Goal: Information Seeking & Learning: Learn about a topic

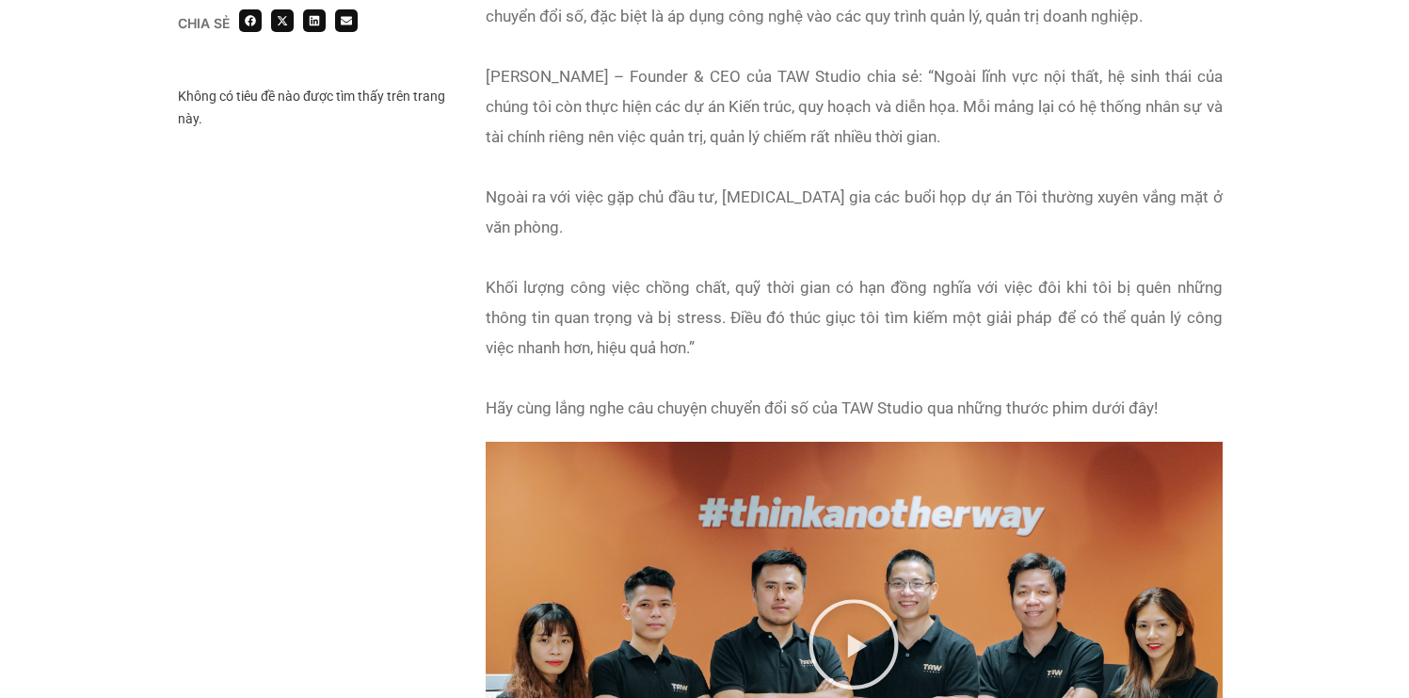
scroll to position [1635, 0]
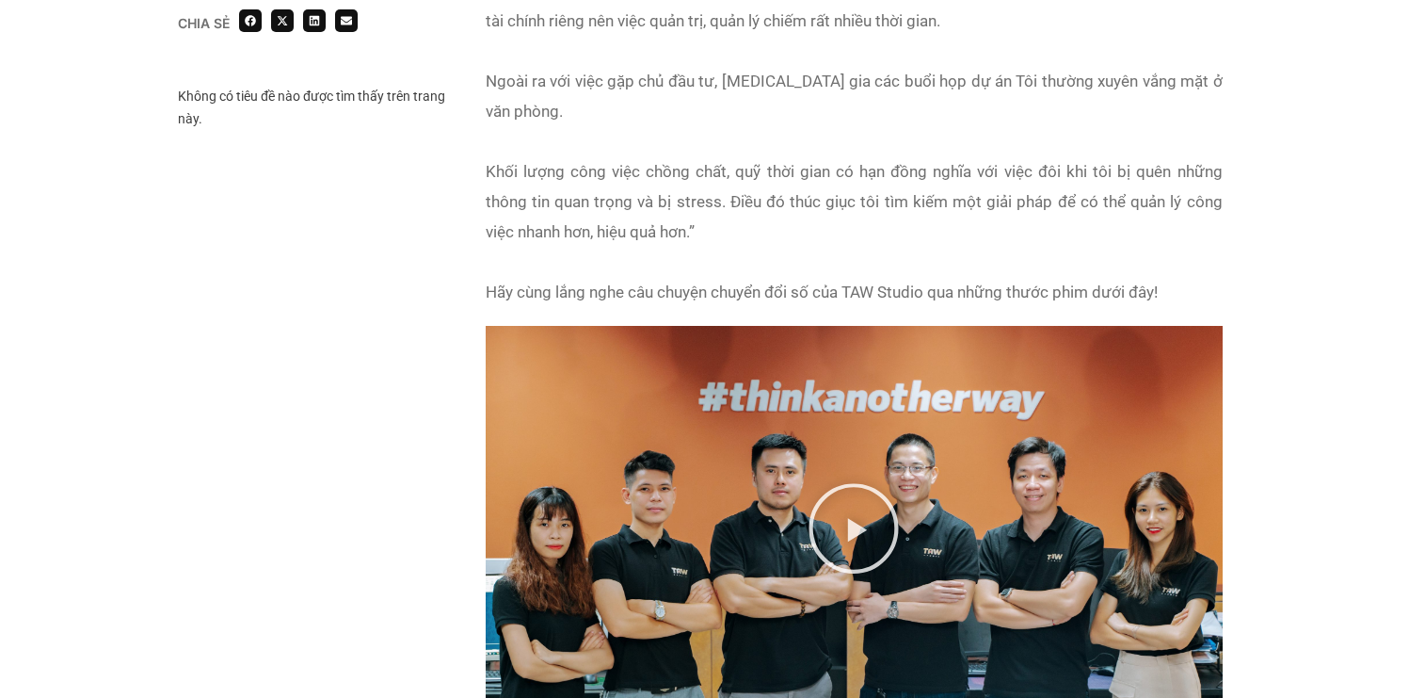
click at [883, 481] on icon "Phát video" at bounding box center [854, 528] width 94 height 94
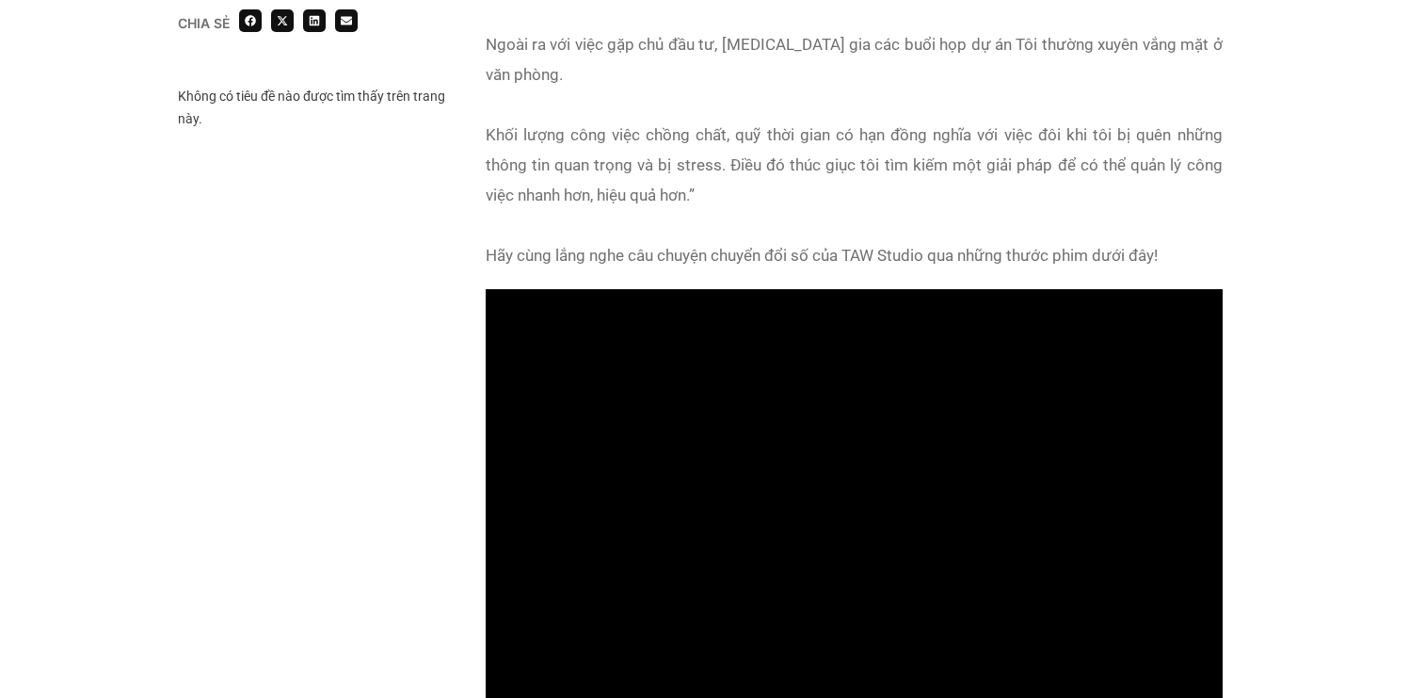
scroll to position [1651, 0]
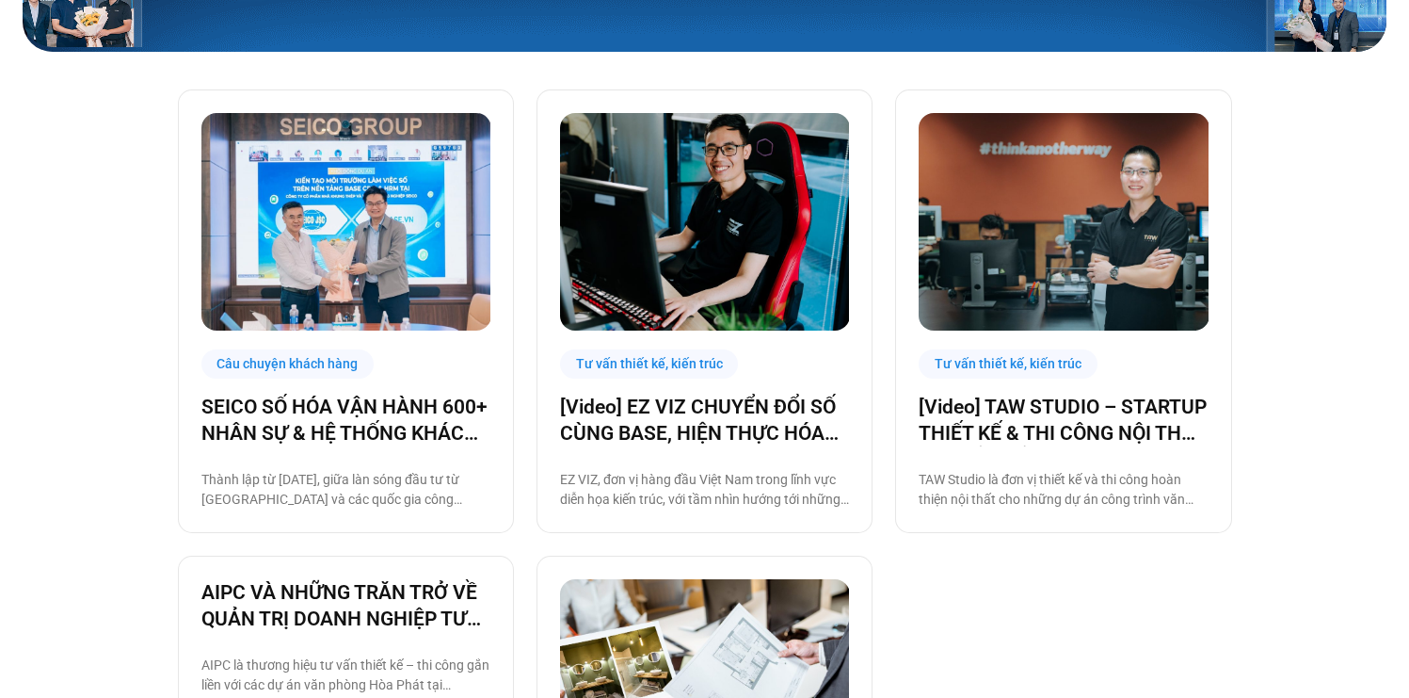
scroll to position [571, 0]
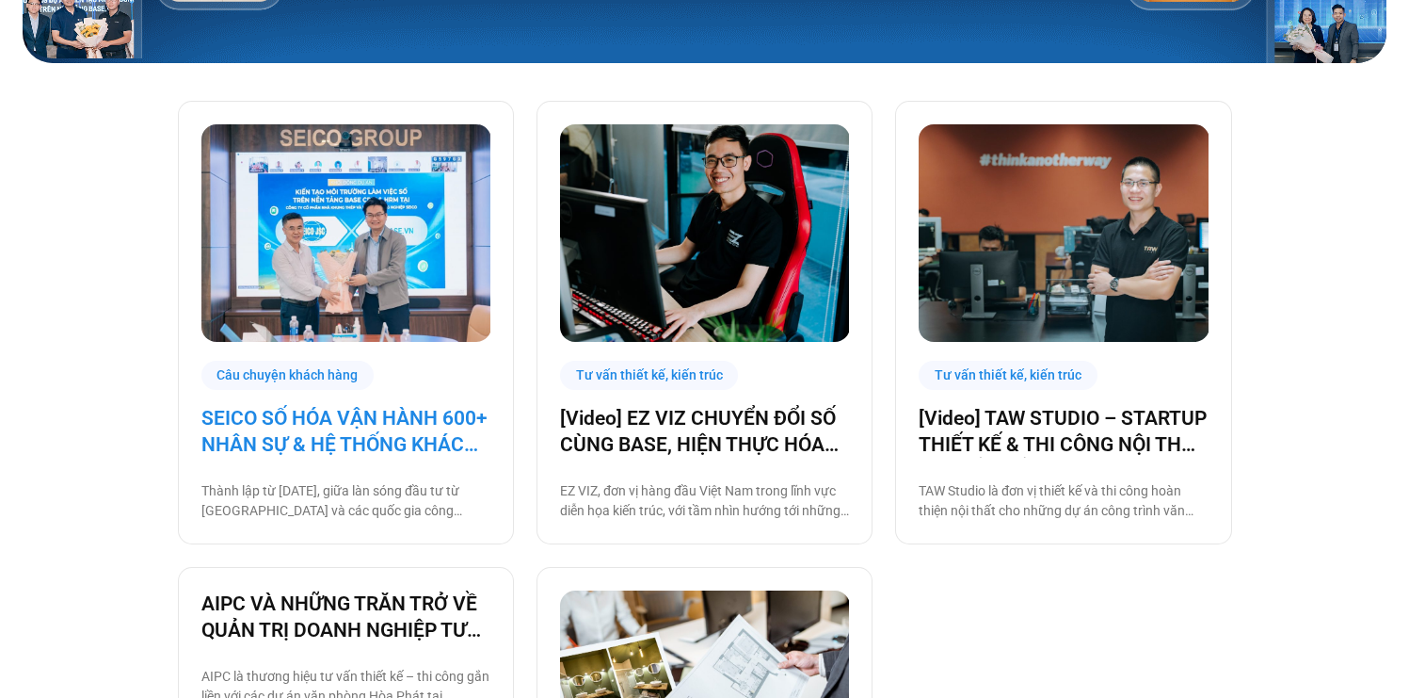
click at [430, 405] on link "SEICO SỐ HÓA VẬN HÀNH 600+ NHÂN SỰ & HỆ THỐNG KHÁCH HÀNG CÙNG BASE.VN" at bounding box center [345, 431] width 289 height 53
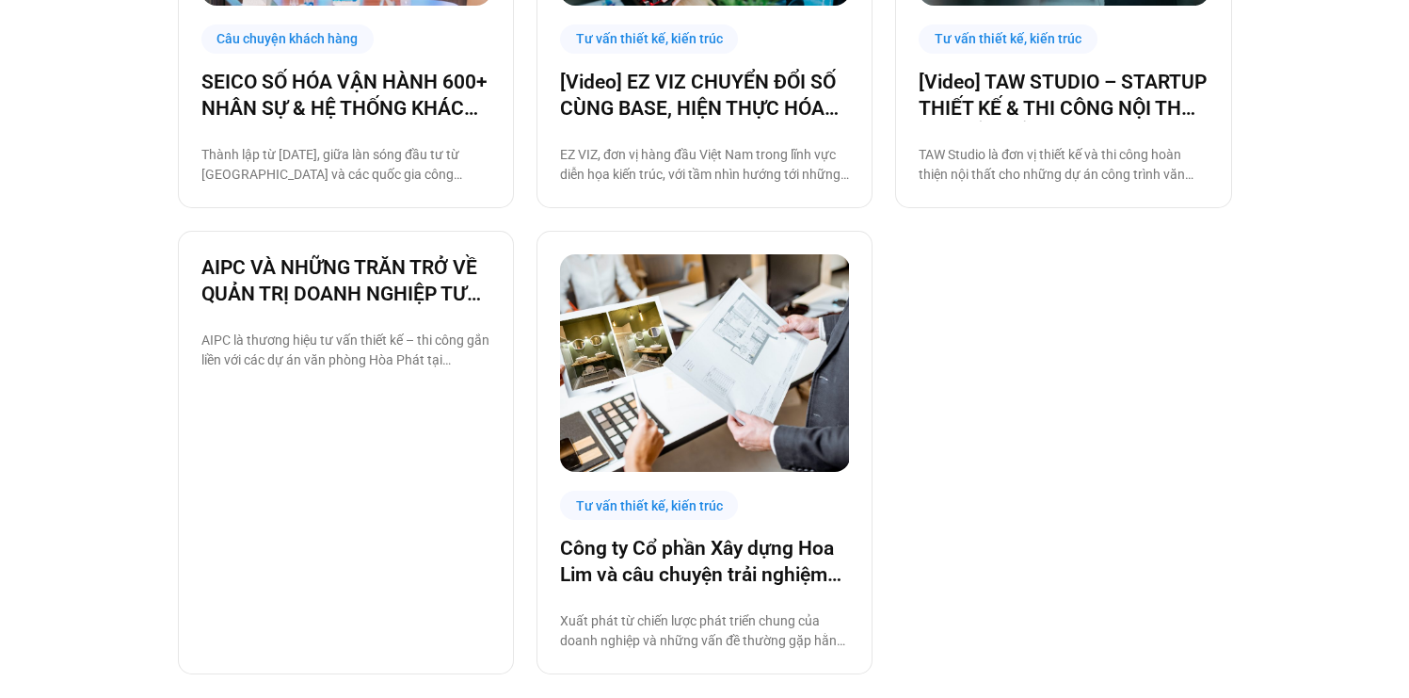
scroll to position [911, 0]
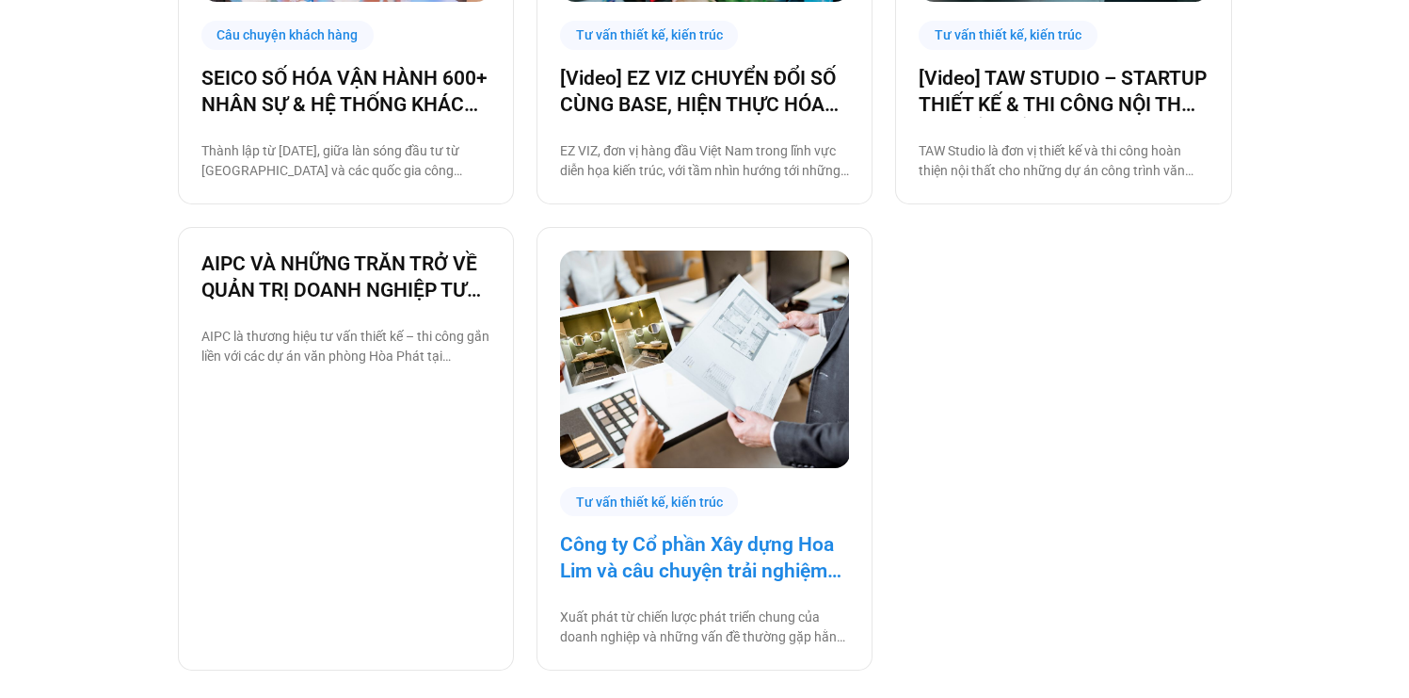
click at [819, 531] on link "Công ty Cổ phần Xây dựng Hoa Lim và câu chuyện trải nghiệm công nghệ cùng Base …" at bounding box center [704, 557] width 289 height 53
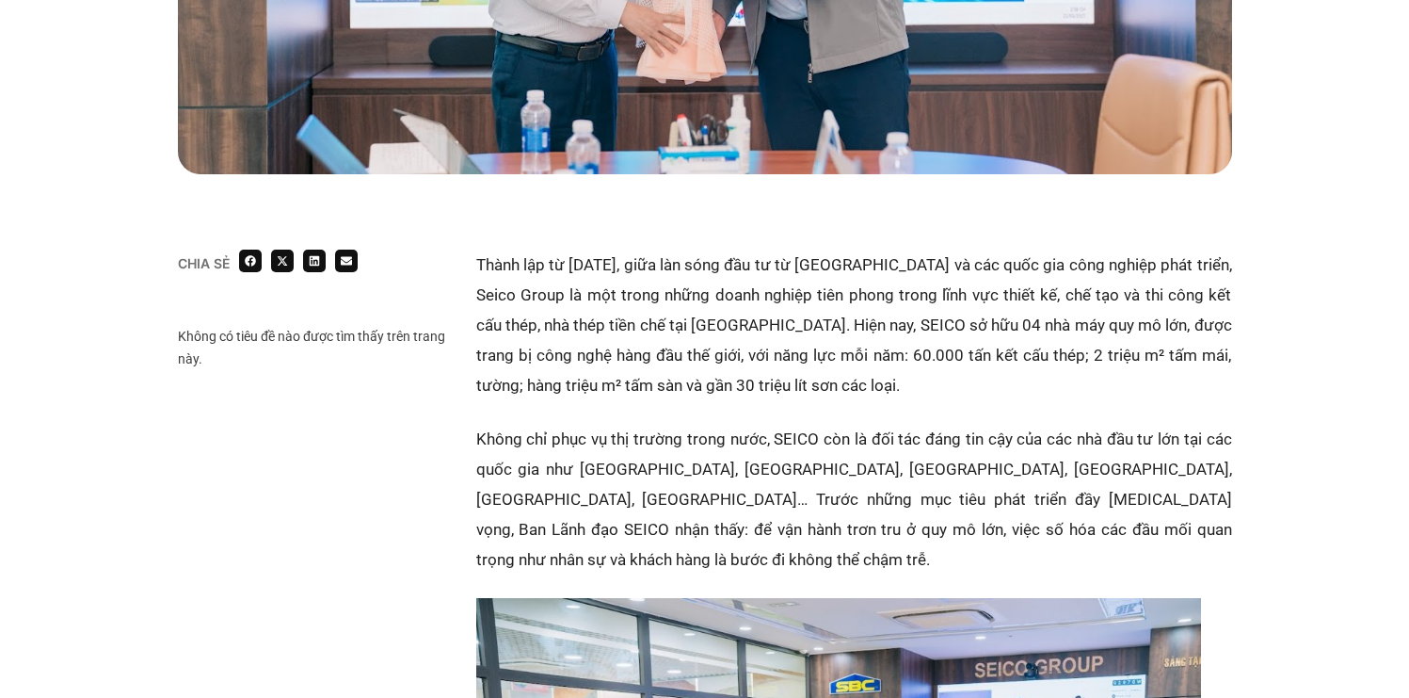
scroll to position [1093, 0]
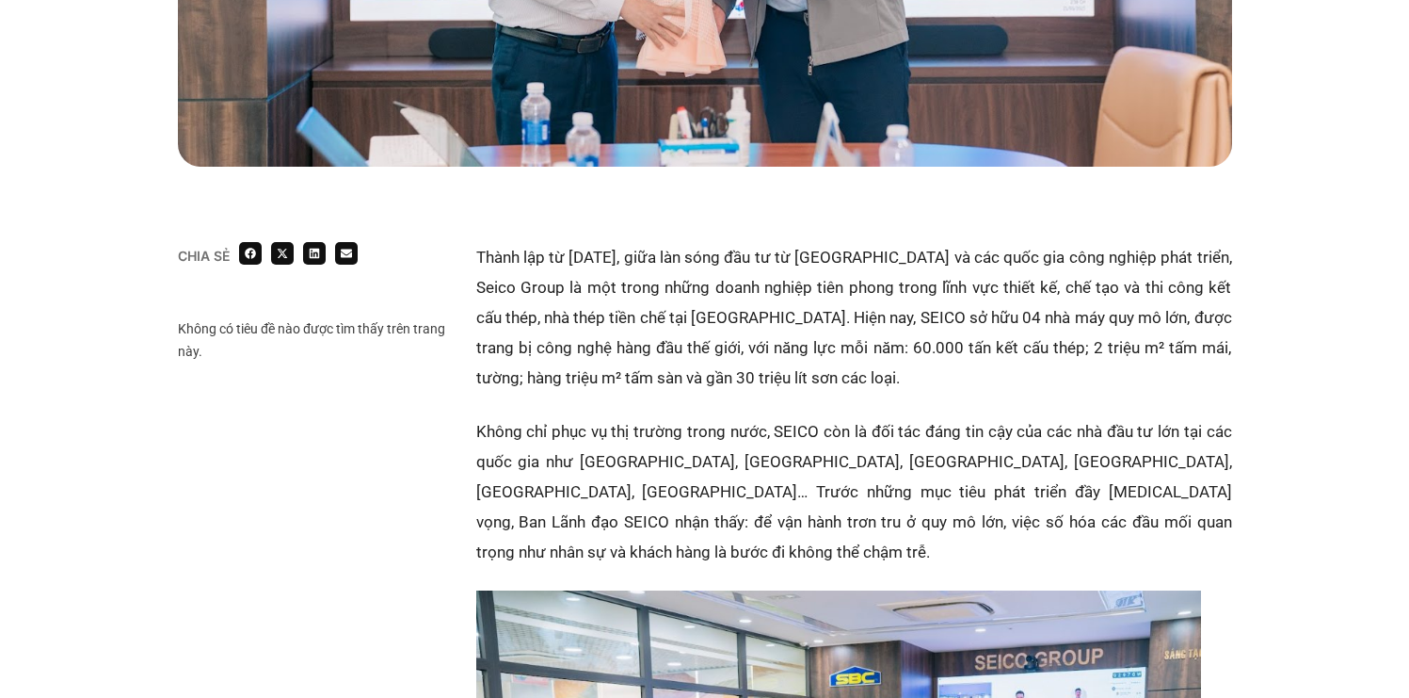
click at [1005, 416] on p "Không chỉ phục vụ thị trường trong nước, SEICO còn là đối tác đáng tin cậy của …" at bounding box center [854, 491] width 756 height 151
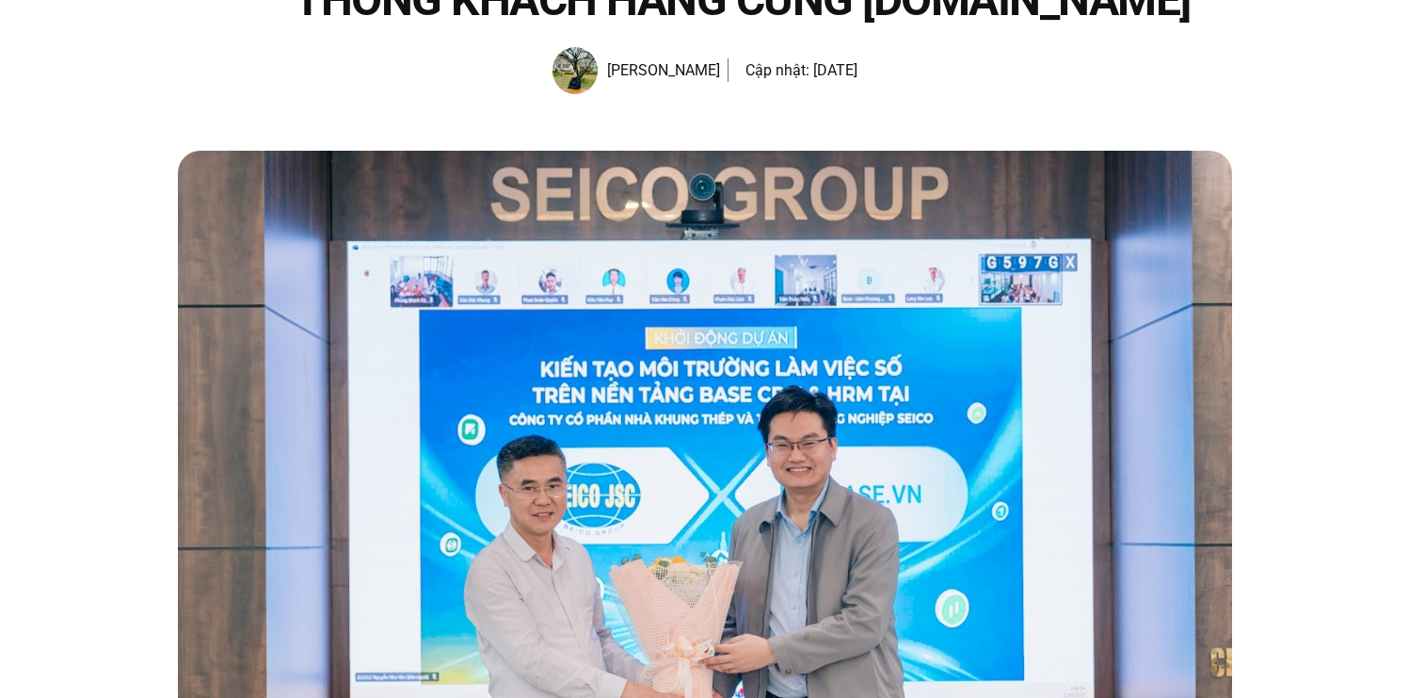
scroll to position [0, 0]
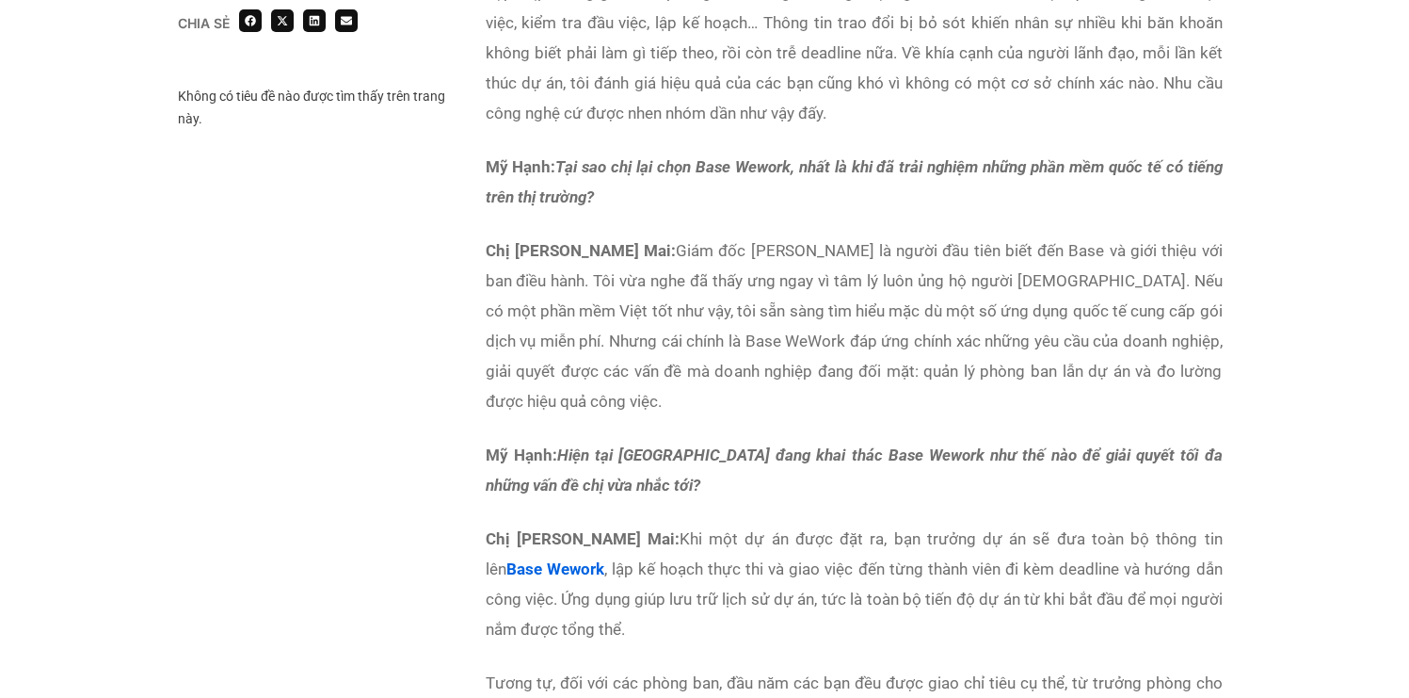
scroll to position [3516, 0]
